Goal: Task Accomplishment & Management: Use online tool/utility

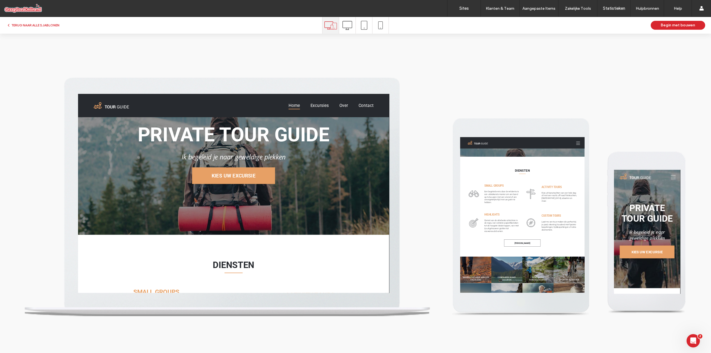
scroll to position [86, 0]
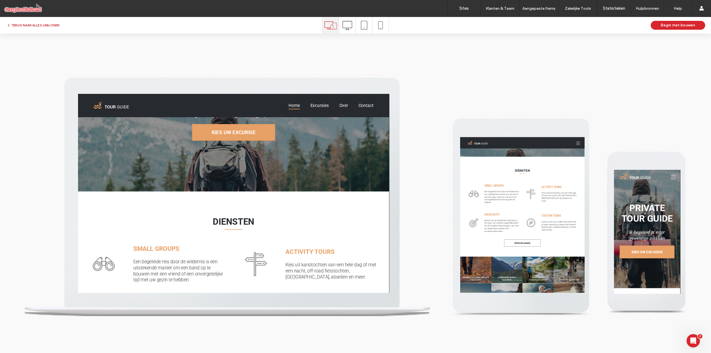
click at [31, 26] on button "TERUG NAAR ALLE SJABLONEN" at bounding box center [32, 25] width 53 height 7
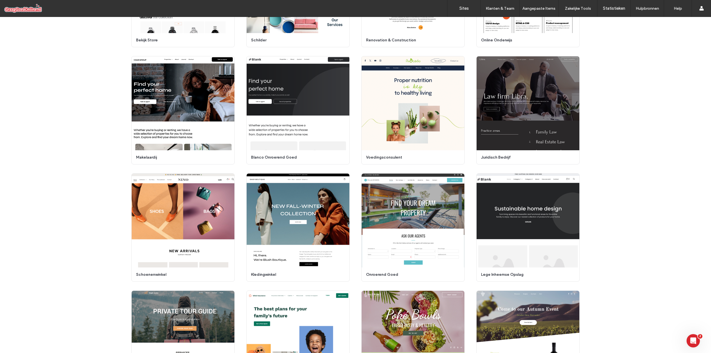
scroll to position [667, 0]
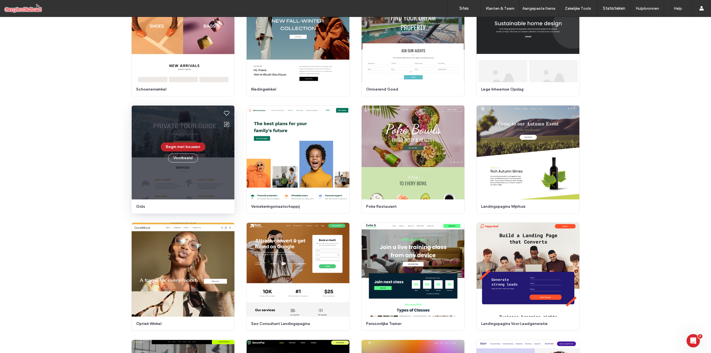
click at [175, 144] on button "Begin met bouwen" at bounding box center [183, 147] width 44 height 9
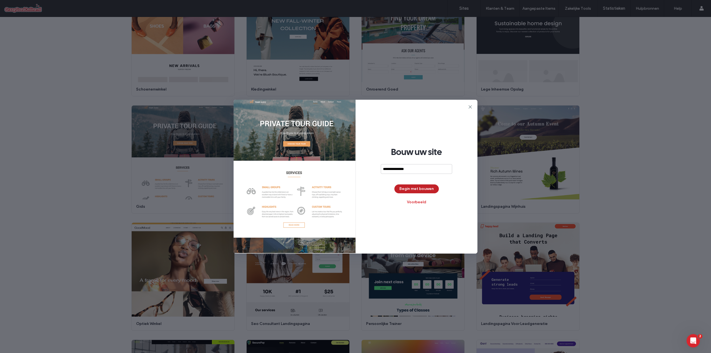
type input "**********"
click at [404, 187] on button "Begin met bouwen" at bounding box center [417, 189] width 44 height 9
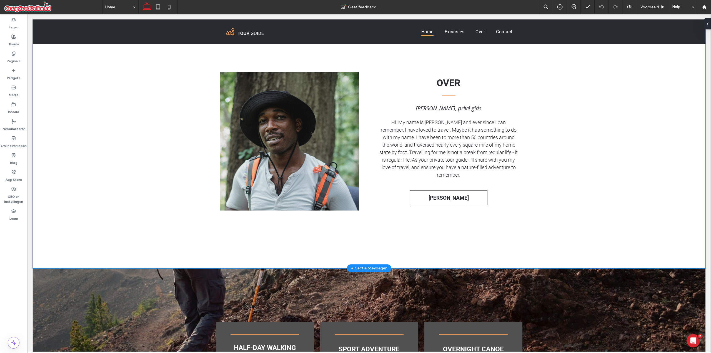
click at [324, 233] on div "OVER Aaron West, privé gids Hi. My name is Aaron West and ever since I can reme…" at bounding box center [369, 141] width 333 height 254
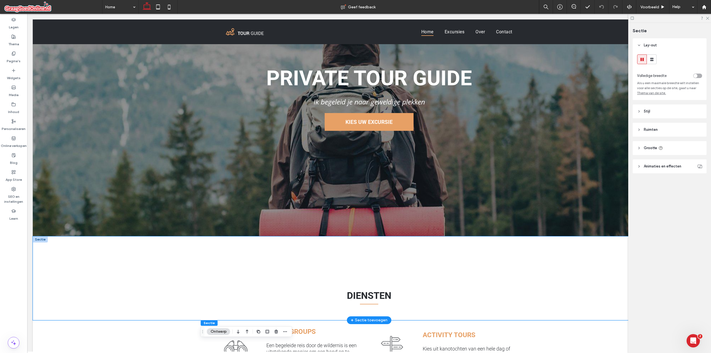
scroll to position [185, 0]
